Goal: Use online tool/utility: Use online tool/utility

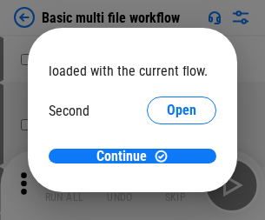
click at [167, 157] on span "Open" at bounding box center [182, 164] width 30 height 14
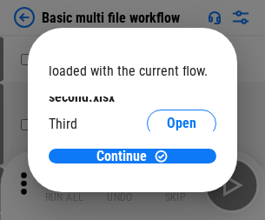
scroll to position [50, 0]
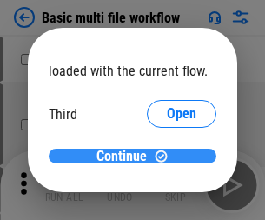
click at [126, 157] on span "Continue" at bounding box center [122, 157] width 50 height 14
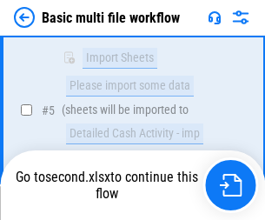
scroll to position [605, 0]
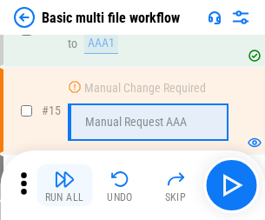
click at [64, 185] on img "button" at bounding box center [64, 179] width 21 height 21
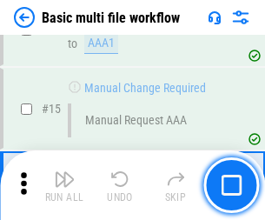
scroll to position [1157, 0]
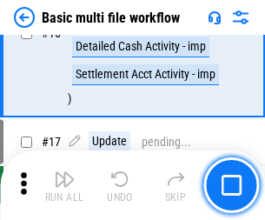
click at [64, 185] on img "button" at bounding box center [64, 179] width 21 height 21
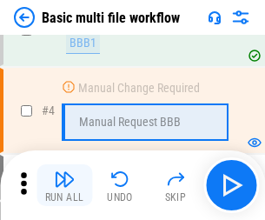
click at [64, 185] on img "button" at bounding box center [64, 179] width 21 height 21
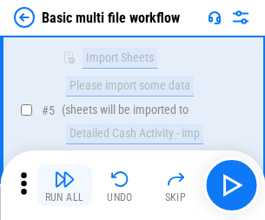
click at [64, 185] on img "button" at bounding box center [64, 179] width 21 height 21
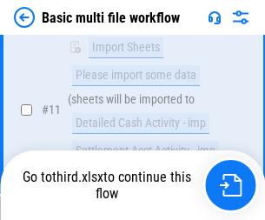
scroll to position [815, 0]
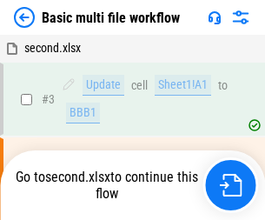
scroll to position [70, 0]
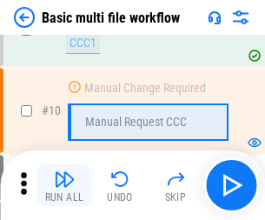
click at [64, 185] on img "button" at bounding box center [64, 179] width 21 height 21
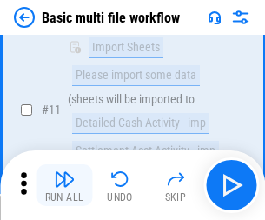
click at [64, 185] on img "button" at bounding box center [64, 179] width 21 height 21
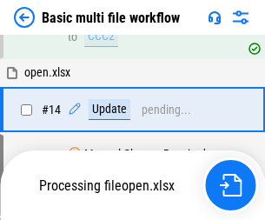
scroll to position [909, 0]
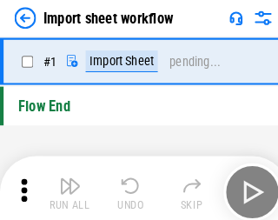
click at [64, 185] on img "button" at bounding box center [67, 179] width 21 height 21
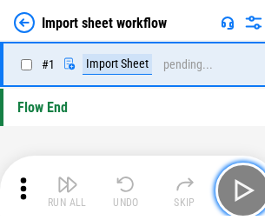
scroll to position [6, 0]
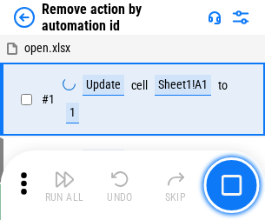
scroll to position [64, 0]
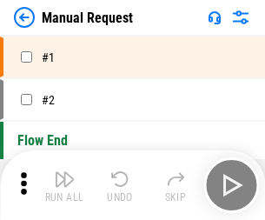
click at [64, 185] on img "button" at bounding box center [64, 179] width 21 height 21
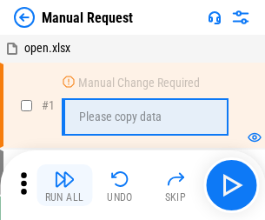
click at [64, 185] on img "button" at bounding box center [64, 179] width 21 height 21
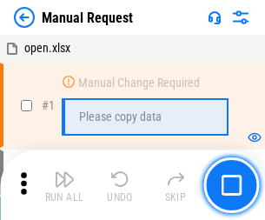
scroll to position [59, 0]
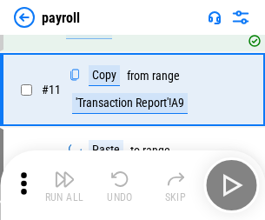
scroll to position [126, 0]
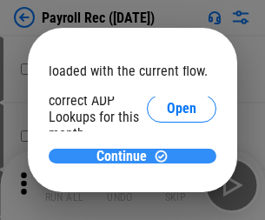
click at [126, 156] on span "Continue" at bounding box center [122, 157] width 50 height 14
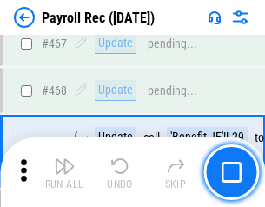
scroll to position [9267, 0]
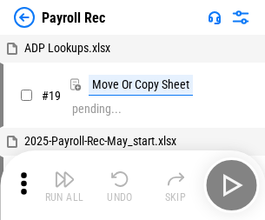
click at [64, 185] on img "button" at bounding box center [64, 179] width 21 height 21
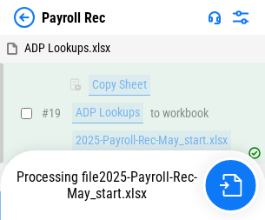
scroll to position [106, 0]
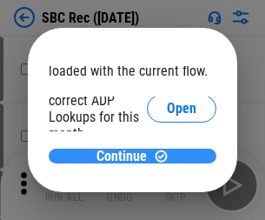
click at [126, 156] on span "Continue" at bounding box center [122, 157] width 50 height 14
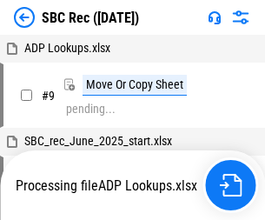
scroll to position [3, 0]
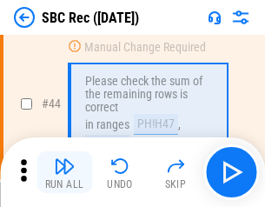
click at [64, 172] on img "button" at bounding box center [64, 166] width 21 height 21
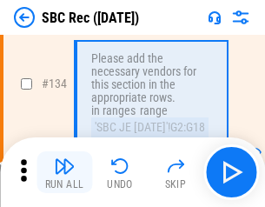
click at [64, 172] on img "button" at bounding box center [64, 166] width 21 height 21
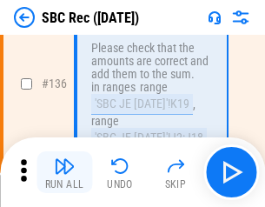
click at [64, 172] on img "button" at bounding box center [64, 166] width 21 height 21
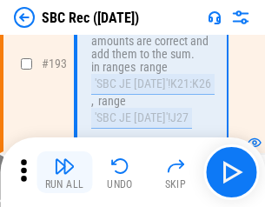
click at [64, 172] on img "button" at bounding box center [64, 166] width 21 height 21
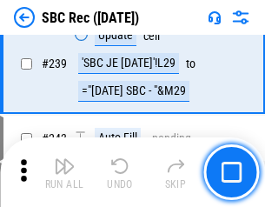
scroll to position [5586, 0]
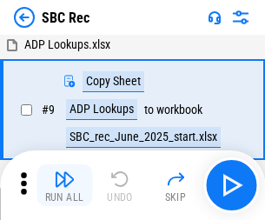
click at [64, 185] on img "button" at bounding box center [64, 179] width 21 height 21
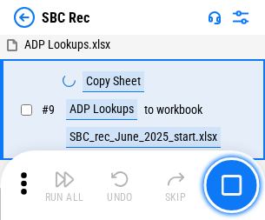
scroll to position [114, 0]
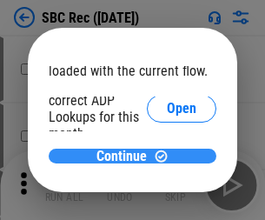
click at [126, 156] on span "Continue" at bounding box center [122, 157] width 50 height 14
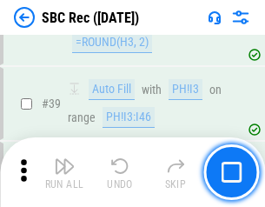
scroll to position [1062, 0]
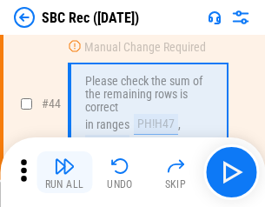
click at [64, 172] on img "button" at bounding box center [64, 166] width 21 height 21
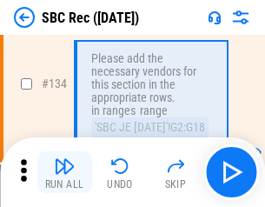
click at [64, 172] on img "button" at bounding box center [64, 166] width 21 height 21
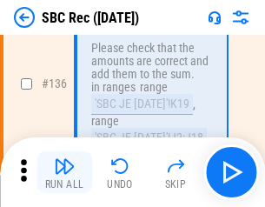
click at [64, 172] on img "button" at bounding box center [64, 166] width 21 height 21
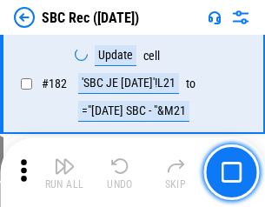
scroll to position [4523, 0]
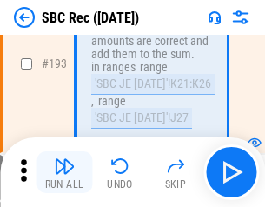
click at [64, 172] on img "button" at bounding box center [64, 166] width 21 height 21
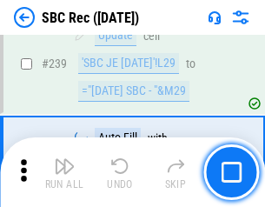
scroll to position [5586, 0]
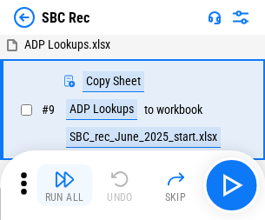
click at [64, 185] on img "button" at bounding box center [64, 179] width 21 height 21
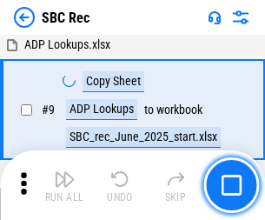
scroll to position [114, 0]
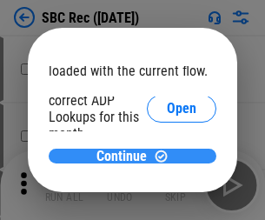
click at [126, 156] on span "Continue" at bounding box center [122, 157] width 50 height 14
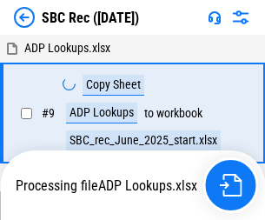
scroll to position [3, 0]
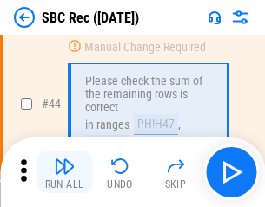
click at [64, 172] on img "button" at bounding box center [64, 166] width 21 height 21
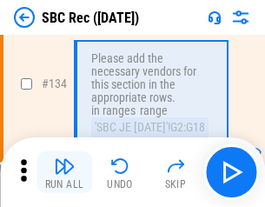
click at [64, 172] on img "button" at bounding box center [64, 166] width 21 height 21
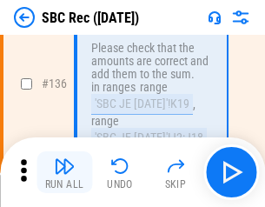
click at [64, 172] on img "button" at bounding box center [64, 166] width 21 height 21
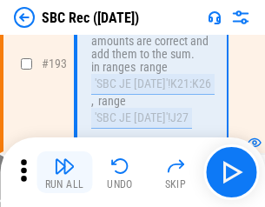
click at [64, 172] on img "button" at bounding box center [64, 166] width 21 height 21
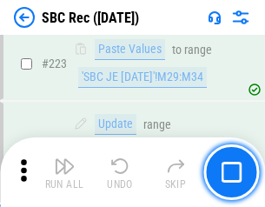
scroll to position [5259, 0]
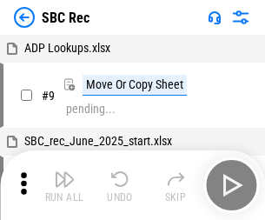
click at [64, 185] on img "button" at bounding box center [64, 179] width 21 height 21
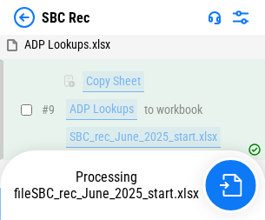
scroll to position [114, 0]
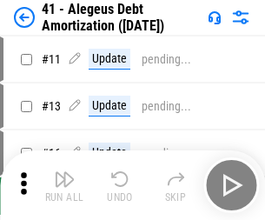
click at [64, 185] on img "button" at bounding box center [64, 179] width 21 height 21
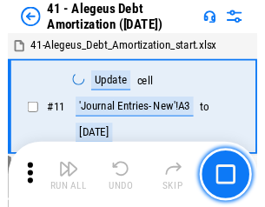
scroll to position [215, 0]
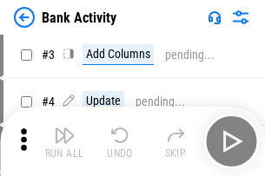
click at [64, 142] on img "button" at bounding box center [64, 135] width 21 height 21
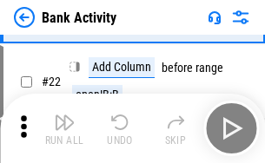
scroll to position [466, 0]
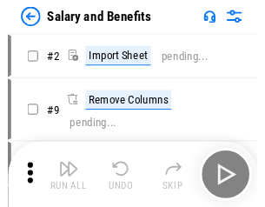
scroll to position [23, 0]
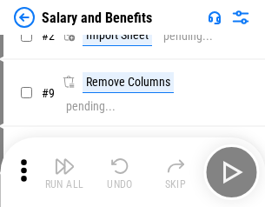
click at [64, 172] on img "button" at bounding box center [64, 166] width 21 height 21
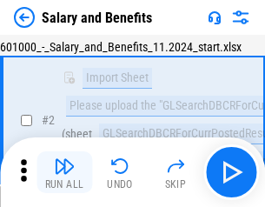
click at [64, 172] on img "button" at bounding box center [64, 166] width 21 height 21
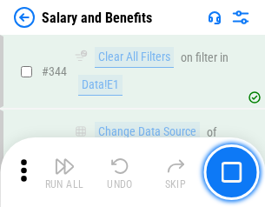
scroll to position [8142, 0]
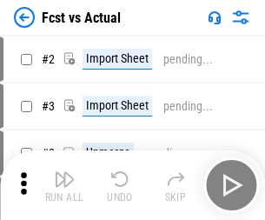
click at [64, 172] on img "button" at bounding box center [64, 179] width 21 height 21
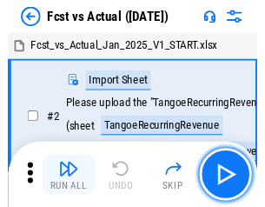
scroll to position [23, 0]
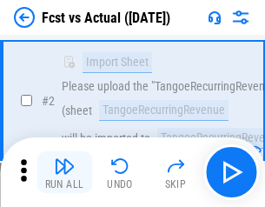
click at [64, 172] on img "button" at bounding box center [64, 166] width 21 height 21
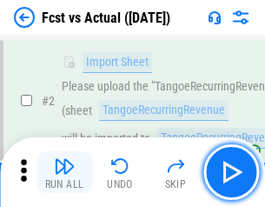
scroll to position [163, 0]
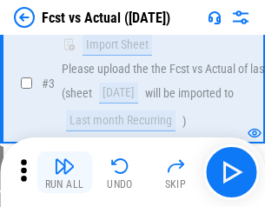
click at [64, 172] on img "button" at bounding box center [64, 166] width 21 height 21
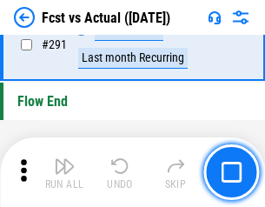
scroll to position [8229, 0]
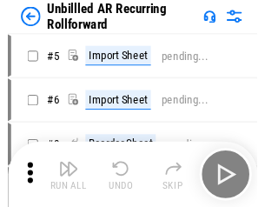
scroll to position [37, 0]
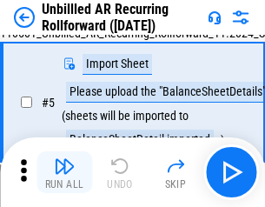
click at [64, 172] on img "button" at bounding box center [64, 166] width 21 height 21
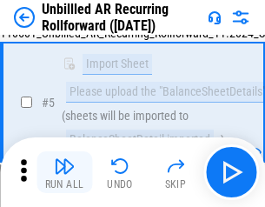
click at [64, 172] on img "button" at bounding box center [64, 166] width 21 height 21
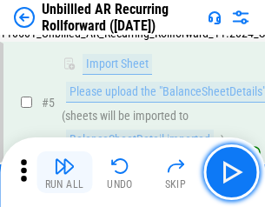
scroll to position [163, 0]
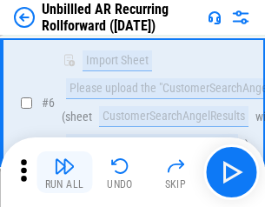
click at [64, 172] on img "button" at bounding box center [64, 166] width 21 height 21
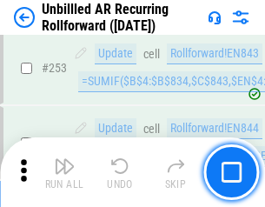
scroll to position [5906, 0]
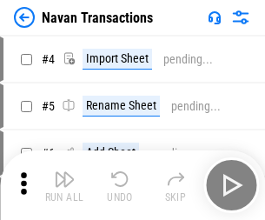
click at [64, 172] on img "button" at bounding box center [64, 179] width 21 height 21
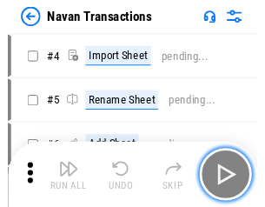
scroll to position [28, 0]
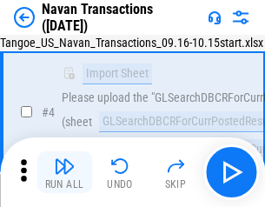
click at [64, 172] on img "button" at bounding box center [64, 166] width 21 height 21
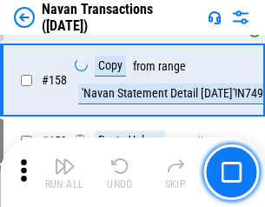
scroll to position [5638, 0]
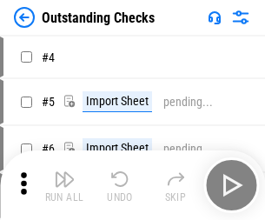
click at [64, 172] on img "button" at bounding box center [64, 179] width 21 height 21
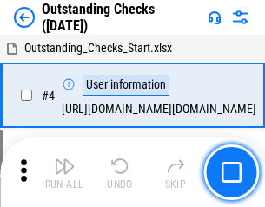
scroll to position [73, 0]
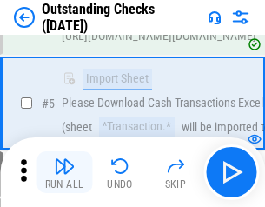
click at [64, 172] on img "button" at bounding box center [64, 166] width 21 height 21
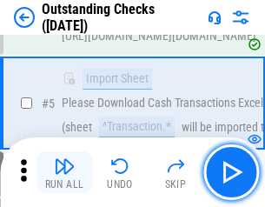
scroll to position [182, 0]
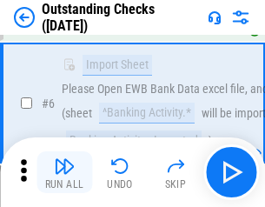
click at [64, 172] on img "button" at bounding box center [64, 166] width 21 height 21
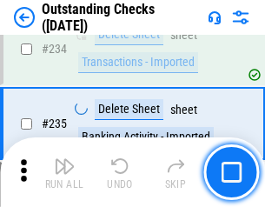
scroll to position [5280, 0]
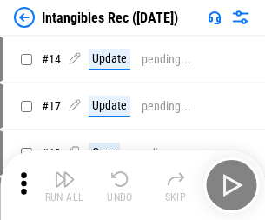
click at [64, 185] on img "button" at bounding box center [64, 179] width 21 height 21
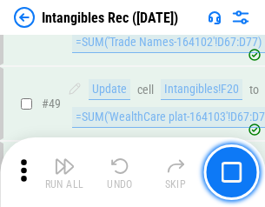
scroll to position [677, 0]
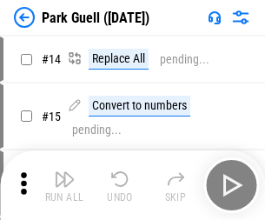
click at [64, 172] on img "button" at bounding box center [64, 179] width 21 height 21
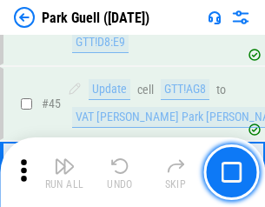
scroll to position [2175, 0]
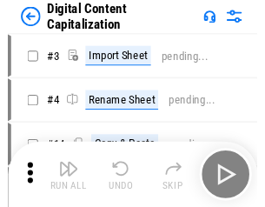
scroll to position [37, 0]
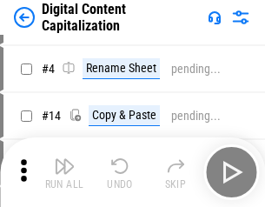
click at [64, 172] on img "button" at bounding box center [64, 166] width 21 height 21
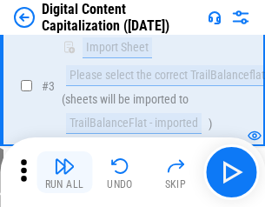
click at [64, 172] on img "button" at bounding box center [64, 166] width 21 height 21
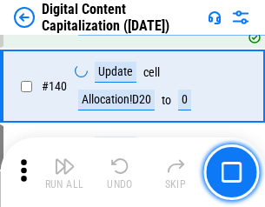
scroll to position [1831, 0]
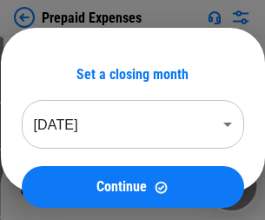
click at [64, 172] on img "button" at bounding box center [64, 179] width 21 height 21
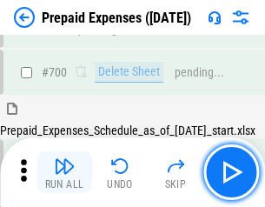
scroll to position [4679, 0]
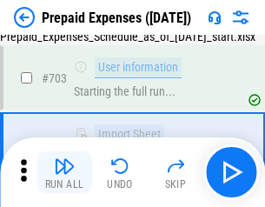
click at [64, 172] on img "button" at bounding box center [64, 166] width 21 height 21
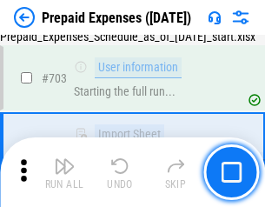
scroll to position [4781, 0]
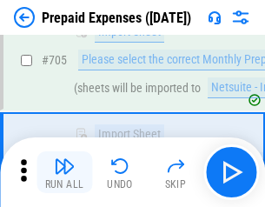
click at [64, 172] on img "button" at bounding box center [64, 166] width 21 height 21
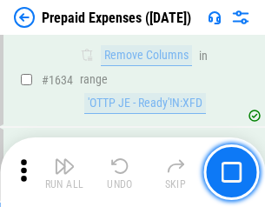
scroll to position [16930, 0]
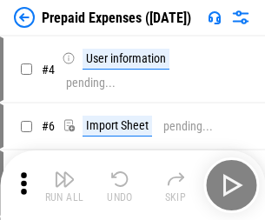
click at [64, 185] on img "button" at bounding box center [64, 179] width 21 height 21
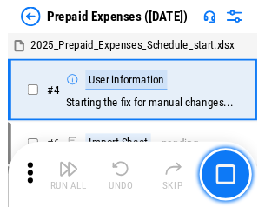
scroll to position [77, 0]
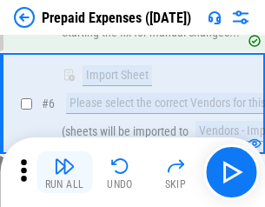
click at [64, 172] on img "button" at bounding box center [64, 166] width 21 height 21
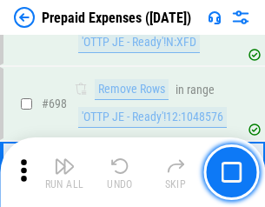
scroll to position [6055, 0]
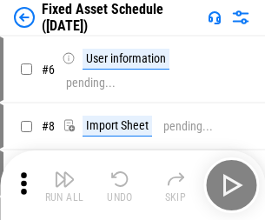
click at [64, 185] on img "button" at bounding box center [64, 179] width 21 height 21
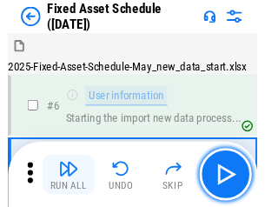
scroll to position [94, 0]
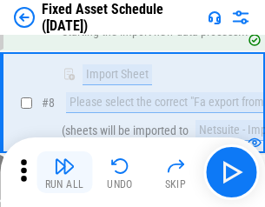
click at [64, 172] on img "button" at bounding box center [64, 166] width 21 height 21
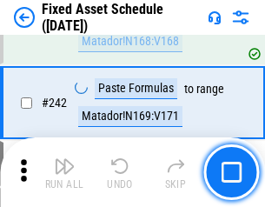
scroll to position [5386, 0]
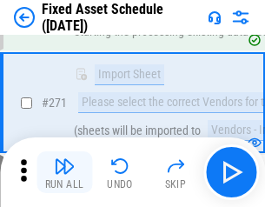
click at [64, 172] on img "button" at bounding box center [64, 166] width 21 height 21
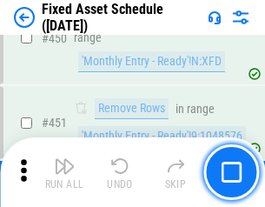
scroll to position [7773, 0]
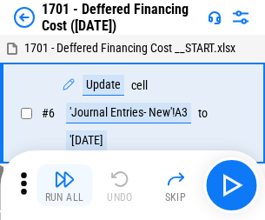
click at [64, 185] on img "button" at bounding box center [64, 179] width 21 height 21
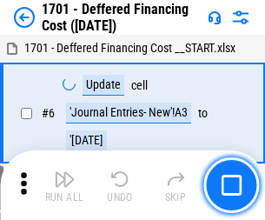
scroll to position [209, 0]
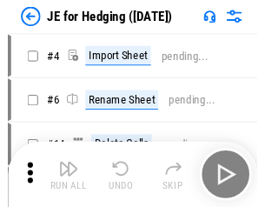
scroll to position [3, 0]
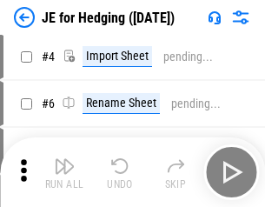
click at [64, 172] on img "button" at bounding box center [64, 166] width 21 height 21
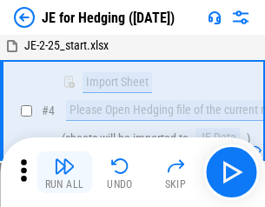
click at [64, 172] on img "button" at bounding box center [64, 166] width 21 height 21
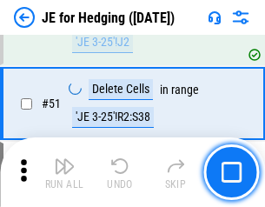
scroll to position [1126, 0]
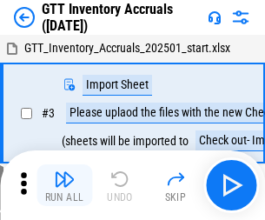
click at [64, 172] on img "button" at bounding box center [64, 179] width 21 height 21
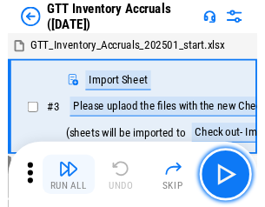
scroll to position [3, 0]
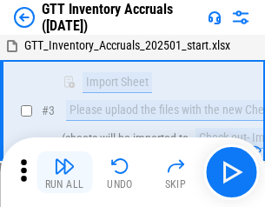
click at [64, 172] on img "button" at bounding box center [64, 166] width 21 height 21
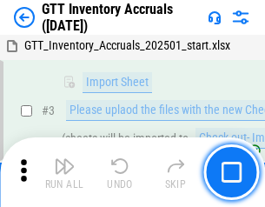
scroll to position [112, 0]
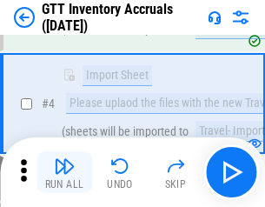
click at [64, 172] on img "button" at bounding box center [64, 166] width 21 height 21
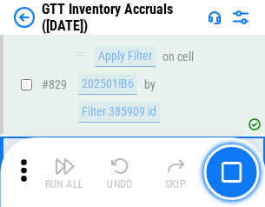
scroll to position [13198, 0]
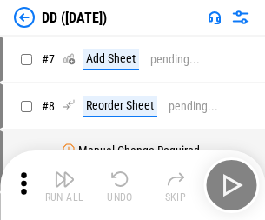
click at [64, 185] on img "button" at bounding box center [64, 179] width 21 height 21
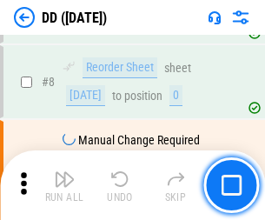
scroll to position [168, 0]
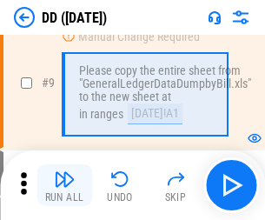
click at [64, 185] on img "button" at bounding box center [64, 179] width 21 height 21
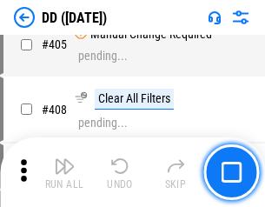
scroll to position [7780, 0]
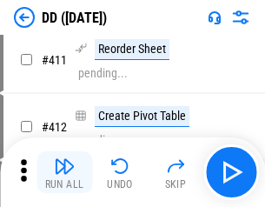
click at [64, 172] on img "button" at bounding box center [64, 166] width 21 height 21
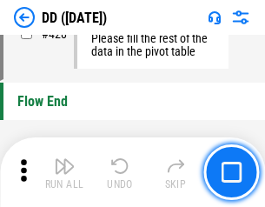
scroll to position [8322, 0]
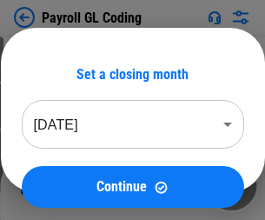
click at [64, 185] on img "button" at bounding box center [64, 179] width 21 height 21
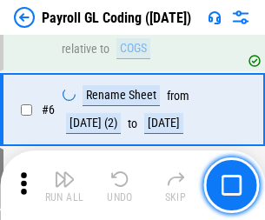
scroll to position [209, 0]
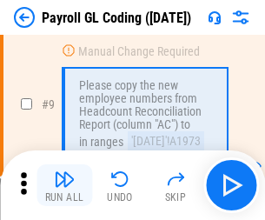
click at [64, 185] on img "button" at bounding box center [64, 179] width 21 height 21
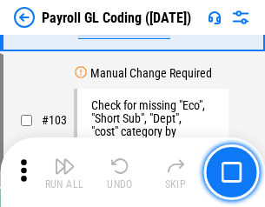
scroll to position [4079, 0]
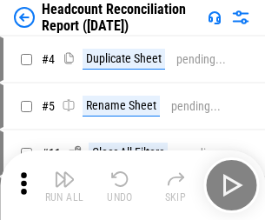
click at [64, 185] on img "button" at bounding box center [64, 179] width 21 height 21
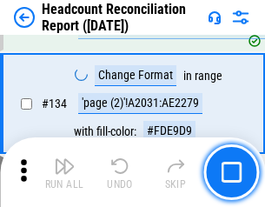
scroll to position [2090, 0]
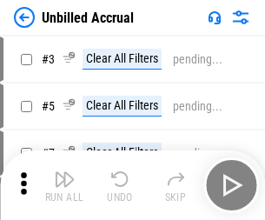
click at [64, 185] on img "button" at bounding box center [64, 179] width 21 height 21
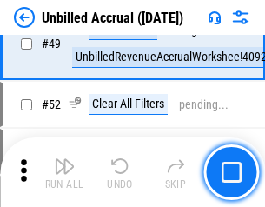
scroll to position [1577, 0]
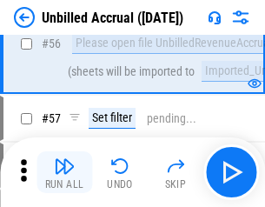
click at [64, 172] on img "button" at bounding box center [64, 166] width 21 height 21
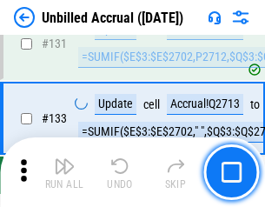
scroll to position [5179, 0]
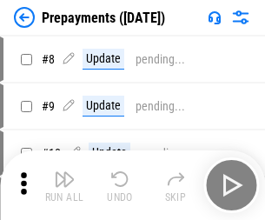
click at [64, 185] on img "button" at bounding box center [64, 179] width 21 height 21
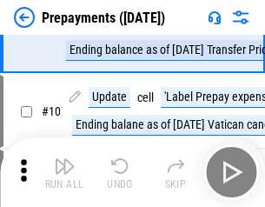
scroll to position [109, 0]
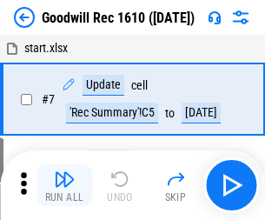
click at [64, 185] on img "button" at bounding box center [64, 179] width 21 height 21
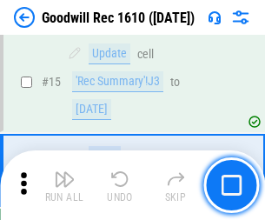
scroll to position [297, 0]
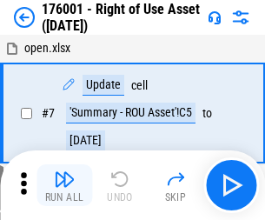
click at [64, 185] on img "button" at bounding box center [64, 179] width 21 height 21
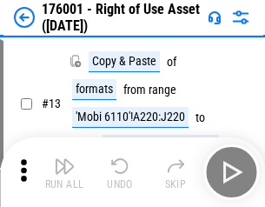
scroll to position [112, 0]
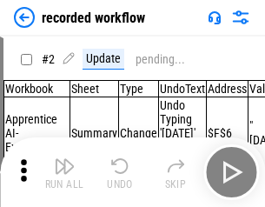
click at [64, 172] on img "button" at bounding box center [64, 166] width 21 height 21
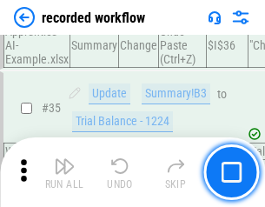
scroll to position [5435, 0]
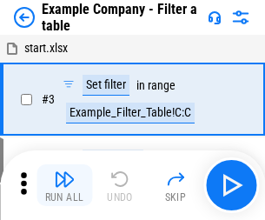
click at [64, 185] on img "button" at bounding box center [64, 179] width 21 height 21
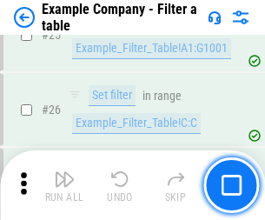
scroll to position [1591, 0]
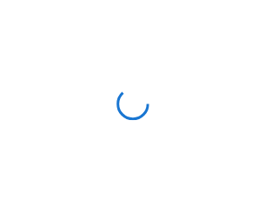
scroll to position [27, 0]
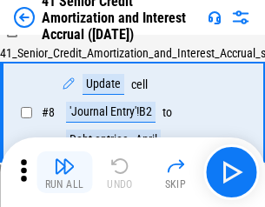
click at [64, 172] on img "button" at bounding box center [64, 166] width 21 height 21
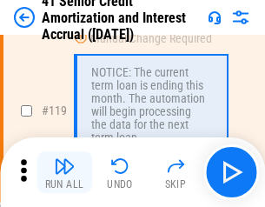
click at [64, 172] on img "button" at bounding box center [64, 166] width 21 height 21
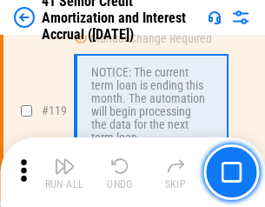
scroll to position [1641, 0]
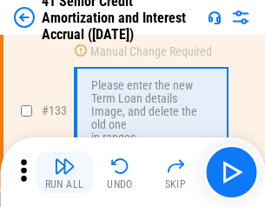
click at [64, 172] on img "button" at bounding box center [64, 166] width 21 height 21
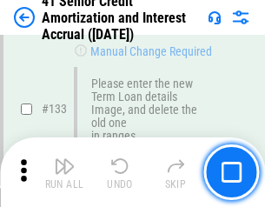
scroll to position [1817, 0]
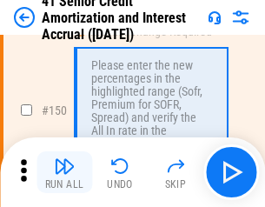
click at [64, 172] on img "button" at bounding box center [64, 166] width 21 height 21
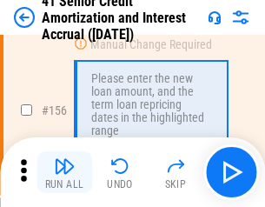
click at [64, 172] on img "button" at bounding box center [64, 166] width 21 height 21
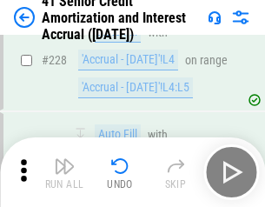
scroll to position [3894, 0]
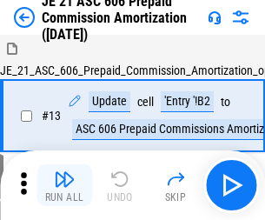
click at [64, 172] on img "button" at bounding box center [64, 179] width 21 height 21
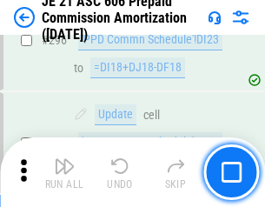
scroll to position [3200, 0]
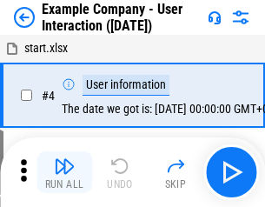
click at [64, 172] on img "button" at bounding box center [64, 166] width 21 height 21
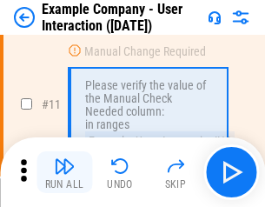
click at [64, 172] on img "button" at bounding box center [64, 166] width 21 height 21
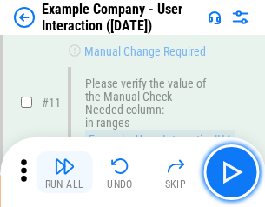
scroll to position [376, 0]
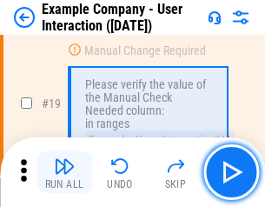
click at [64, 172] on img "button" at bounding box center [64, 166] width 21 height 21
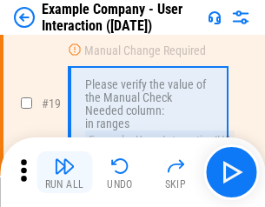
click at [64, 172] on img "button" at bounding box center [64, 166] width 21 height 21
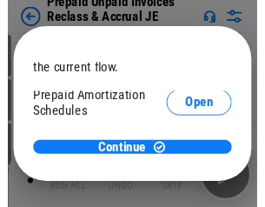
scroll to position [103, 0]
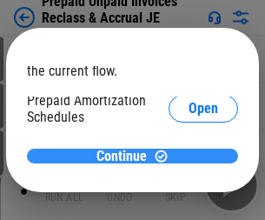
click at [126, 156] on span "Continue" at bounding box center [122, 157] width 50 height 14
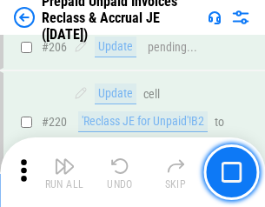
scroll to position [2254, 0]
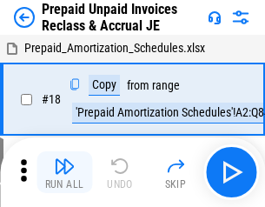
click at [64, 172] on img "button" at bounding box center [64, 166] width 21 height 21
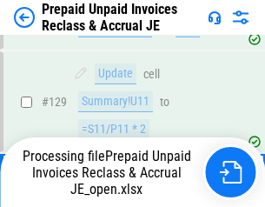
scroll to position [1419, 0]
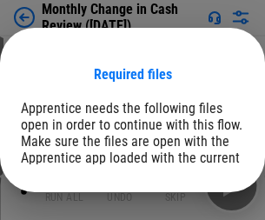
click at [195, 207] on span "Open" at bounding box center [210, 214] width 30 height 14
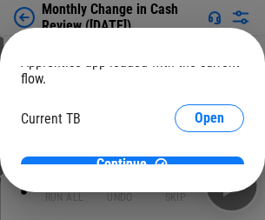
click at [195, 164] on span "Open" at bounding box center [210, 171] width 30 height 14
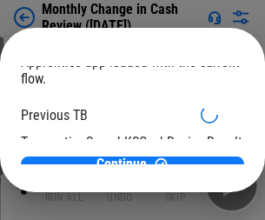
scroll to position [57, 0]
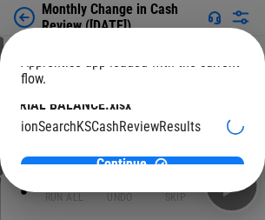
scroll to position [110, 70]
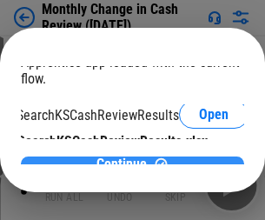
click at [126, 157] on span "Continue" at bounding box center [122, 164] width 50 height 14
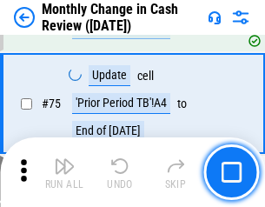
scroll to position [1244, 0]
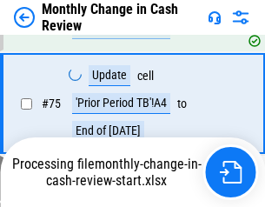
scroll to position [1244, 0]
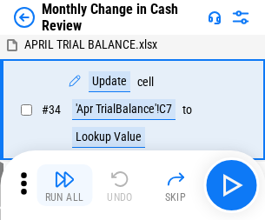
click at [64, 185] on img "button" at bounding box center [64, 179] width 21 height 21
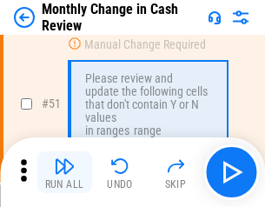
click at [64, 172] on img "button" at bounding box center [64, 166] width 21 height 21
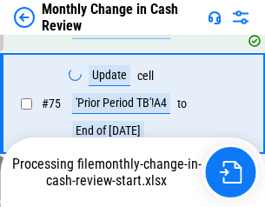
scroll to position [1244, 0]
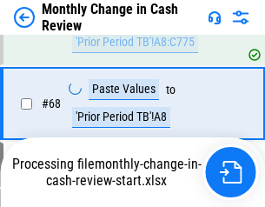
scroll to position [1244, 0]
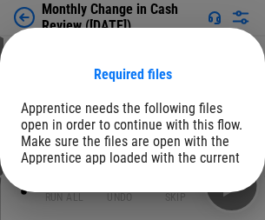
click at [195, 207] on span "Open" at bounding box center [210, 214] width 30 height 14
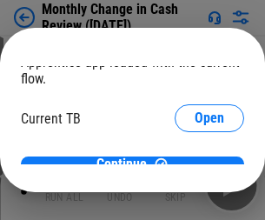
click at [195, 164] on span "Open" at bounding box center [210, 171] width 30 height 14
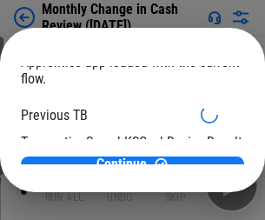
scroll to position [57, 0]
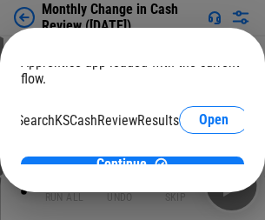
scroll to position [110, 70]
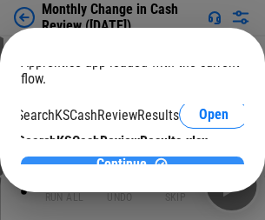
click at [126, 157] on span "Continue" at bounding box center [122, 164] width 50 height 14
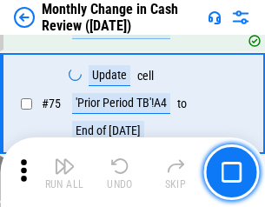
scroll to position [1244, 0]
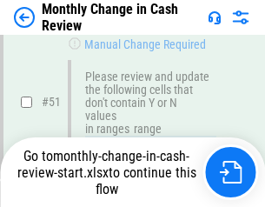
scroll to position [1244, 0]
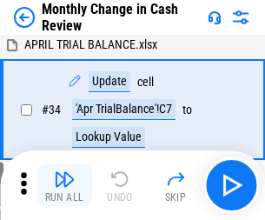
click at [64, 185] on img "button" at bounding box center [64, 179] width 21 height 21
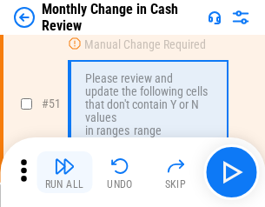
click at [64, 172] on img "button" at bounding box center [64, 166] width 21 height 21
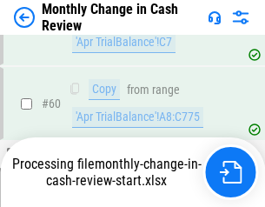
scroll to position [1244, 0]
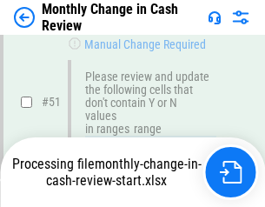
scroll to position [1244, 0]
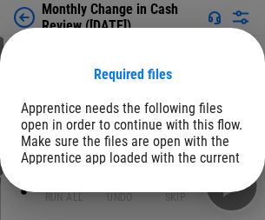
click at [195, 207] on span "Open" at bounding box center [210, 214] width 30 height 14
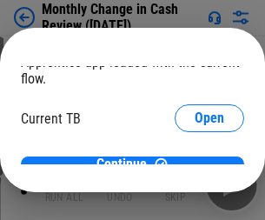
click at [195, 164] on span "Open" at bounding box center [210, 171] width 30 height 14
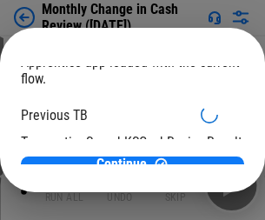
scroll to position [57, 0]
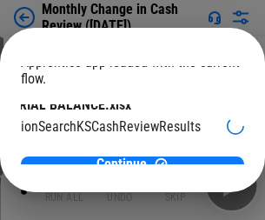
scroll to position [110, 70]
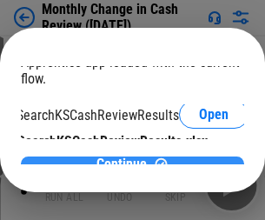
click at [126, 157] on span "Continue" at bounding box center [122, 164] width 50 height 14
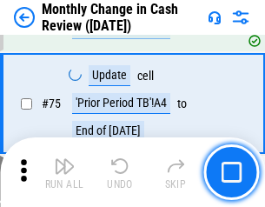
scroll to position [1244, 0]
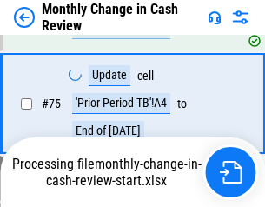
scroll to position [1244, 0]
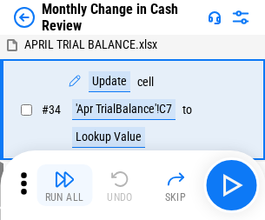
click at [64, 185] on img "button" at bounding box center [64, 179] width 21 height 21
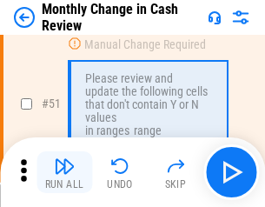
click at [64, 172] on img "button" at bounding box center [64, 166] width 21 height 21
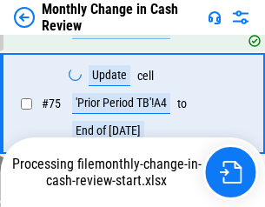
scroll to position [1244, 0]
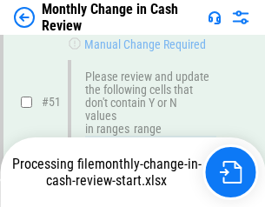
scroll to position [1244, 0]
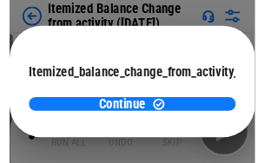
scroll to position [127, 0]
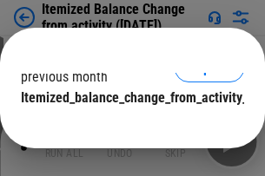
click at [126, 126] on span "Continue" at bounding box center [122, 133] width 50 height 14
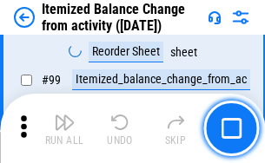
scroll to position [2745, 0]
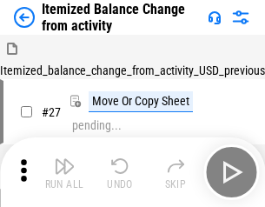
scroll to position [27, 0]
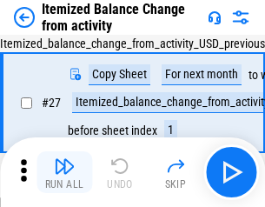
click at [64, 172] on img "button" at bounding box center [64, 166] width 21 height 21
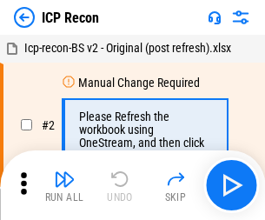
scroll to position [8, 0]
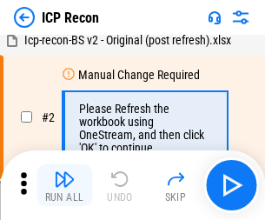
click at [64, 185] on img "button" at bounding box center [64, 179] width 21 height 21
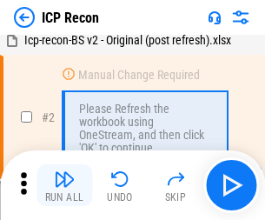
click at [64, 185] on img "button" at bounding box center [64, 179] width 21 height 21
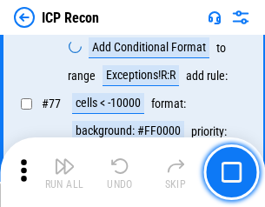
scroll to position [1562, 0]
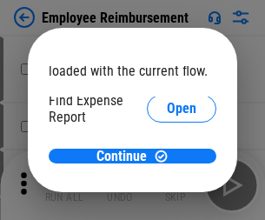
click at [167, 202] on span "Open" at bounding box center [182, 209] width 30 height 14
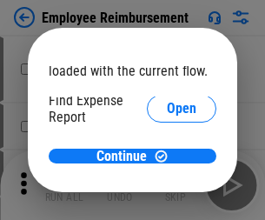
click at [167, 202] on span "Open" at bounding box center [182, 209] width 30 height 14
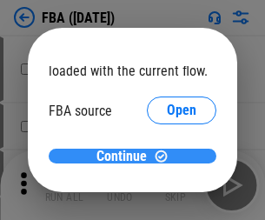
click at [126, 157] on span "Continue" at bounding box center [122, 157] width 50 height 14
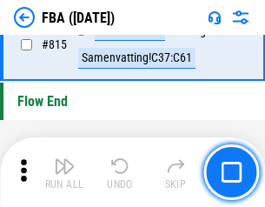
scroll to position [15566, 0]
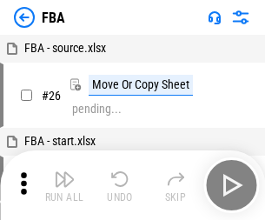
scroll to position [17, 0]
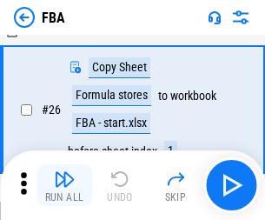
click at [64, 185] on img "button" at bounding box center [64, 179] width 21 height 21
